Goal: Task Accomplishment & Management: Use online tool/utility

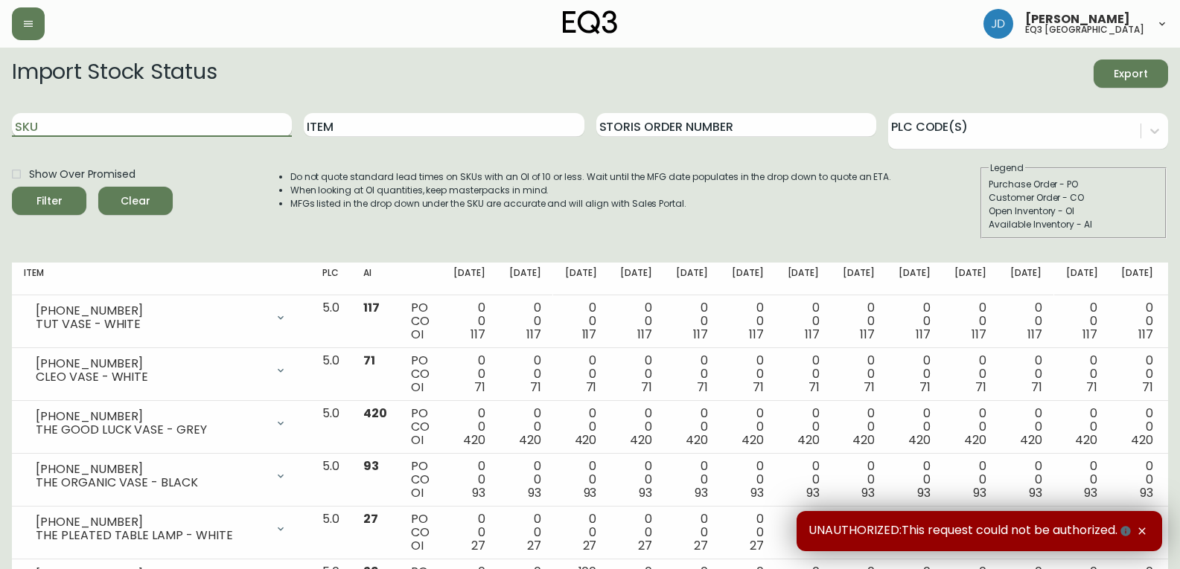
click at [83, 131] on input "SKU" at bounding box center [152, 125] width 280 height 24
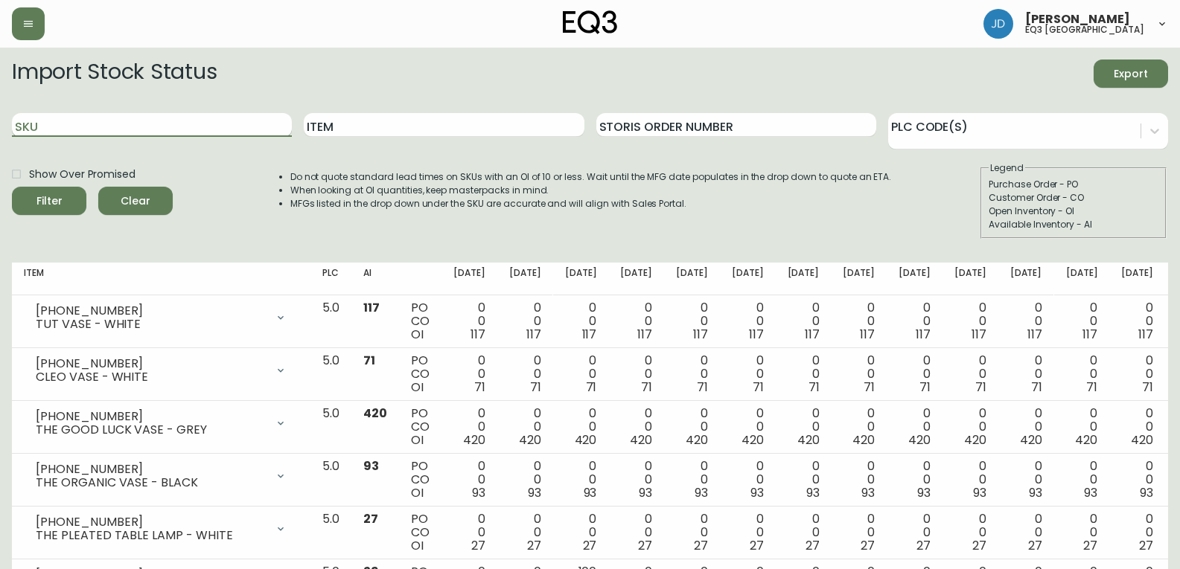
paste input "[PHONE_NUMBER]"
click at [12, 187] on button "Filter" at bounding box center [49, 201] width 74 height 28
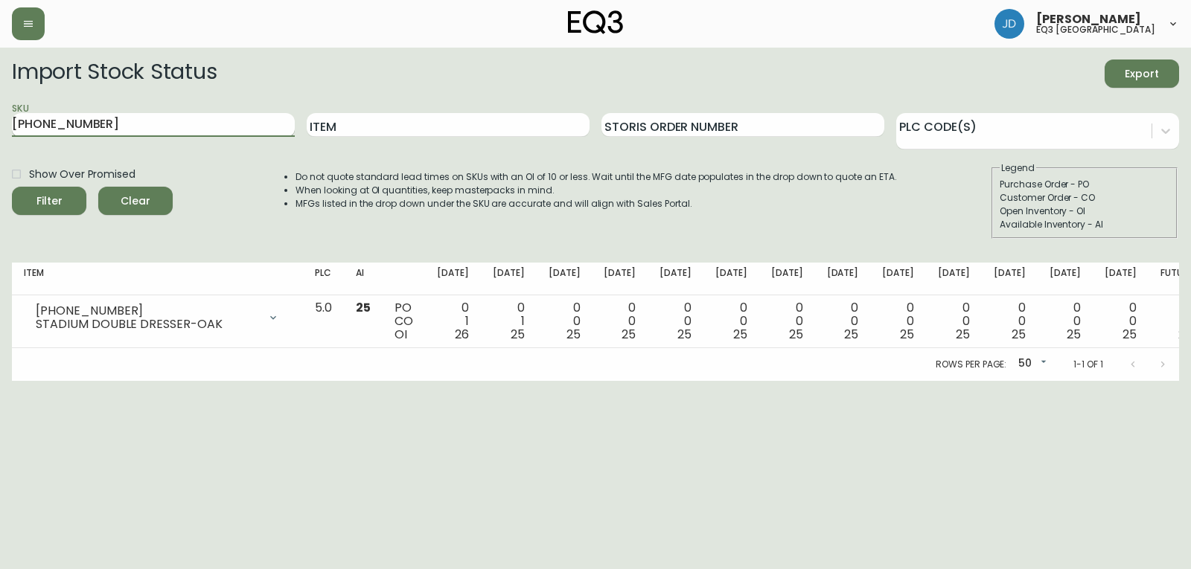
click at [167, 125] on input "[PHONE_NUMBER]" at bounding box center [153, 125] width 283 height 24
click at [167, 124] on input "[PHONE_NUMBER]" at bounding box center [153, 125] width 283 height 24
click at [165, 124] on input "[PHONE_NUMBER]" at bounding box center [153, 125] width 283 height 24
type input "7"
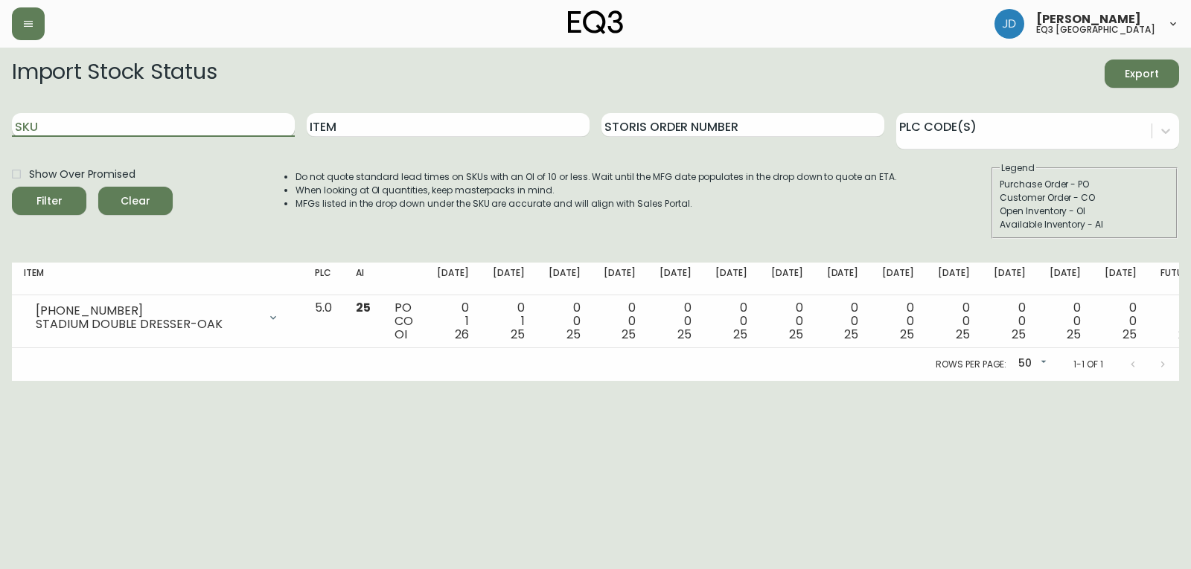
paste input "7050-347-16-A"
click at [12, 187] on button "Filter" at bounding box center [49, 201] width 74 height 28
click at [127, 127] on input "7050-347-16-A" at bounding box center [153, 125] width 283 height 24
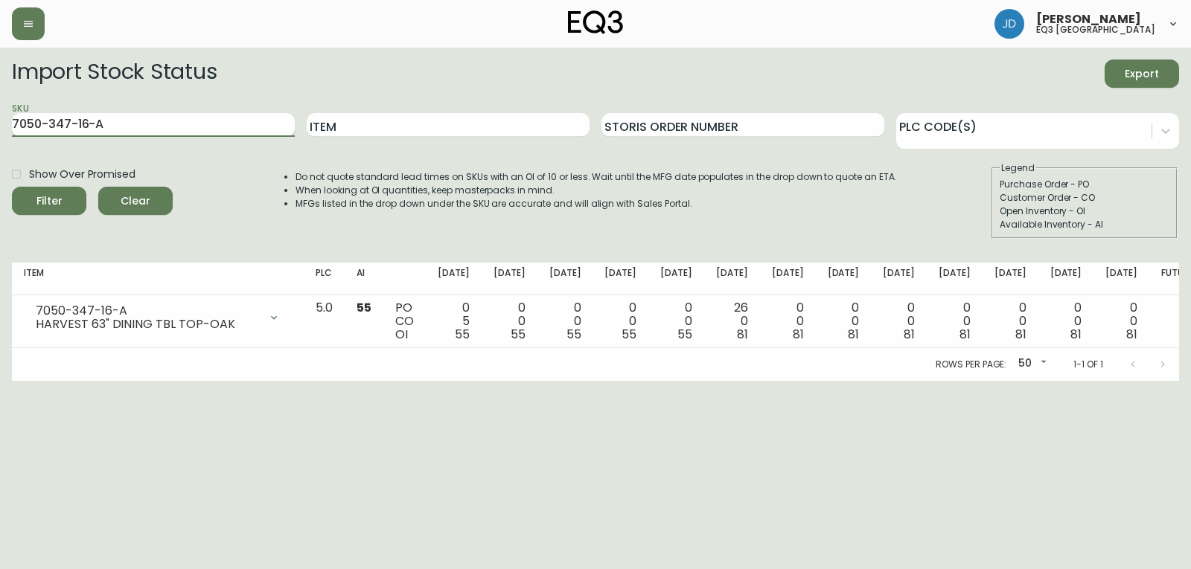
click at [127, 127] on input "7050-347-16-A" at bounding box center [153, 125] width 283 height 24
paste input "B"
type input "7050-347-16-B"
click at [12, 187] on button "Filter" at bounding box center [49, 201] width 74 height 28
click at [1123, 183] on div "Purchase Order - PO" at bounding box center [1085, 184] width 170 height 13
